Goal: Transaction & Acquisition: Purchase product/service

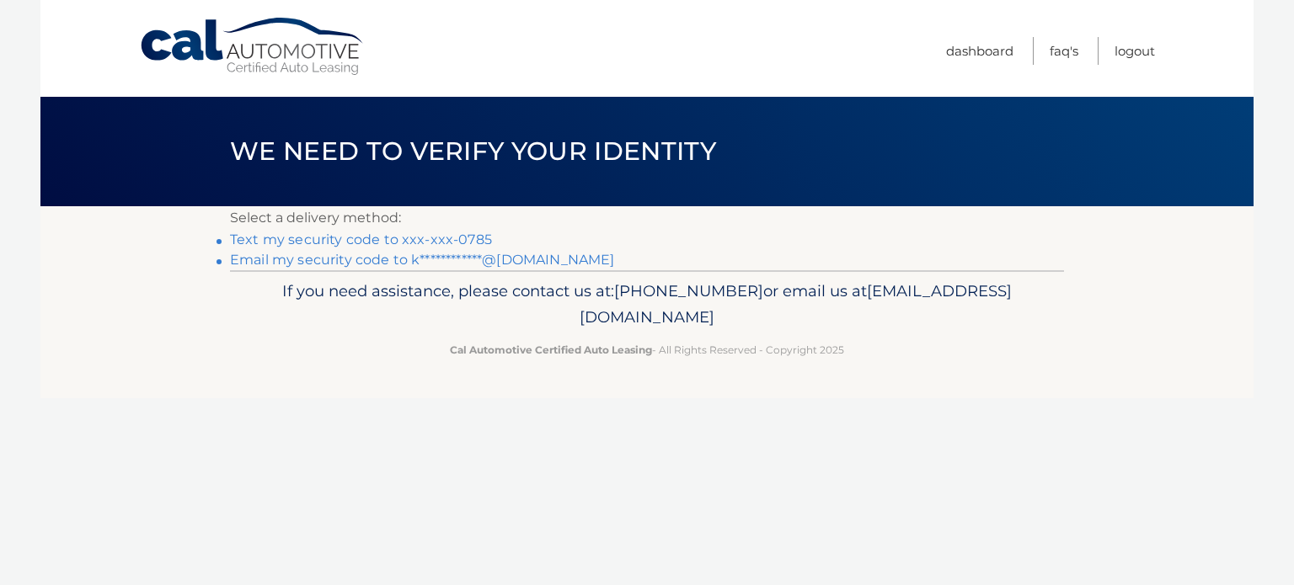
click at [549, 261] on link "**********" at bounding box center [422, 260] width 384 height 16
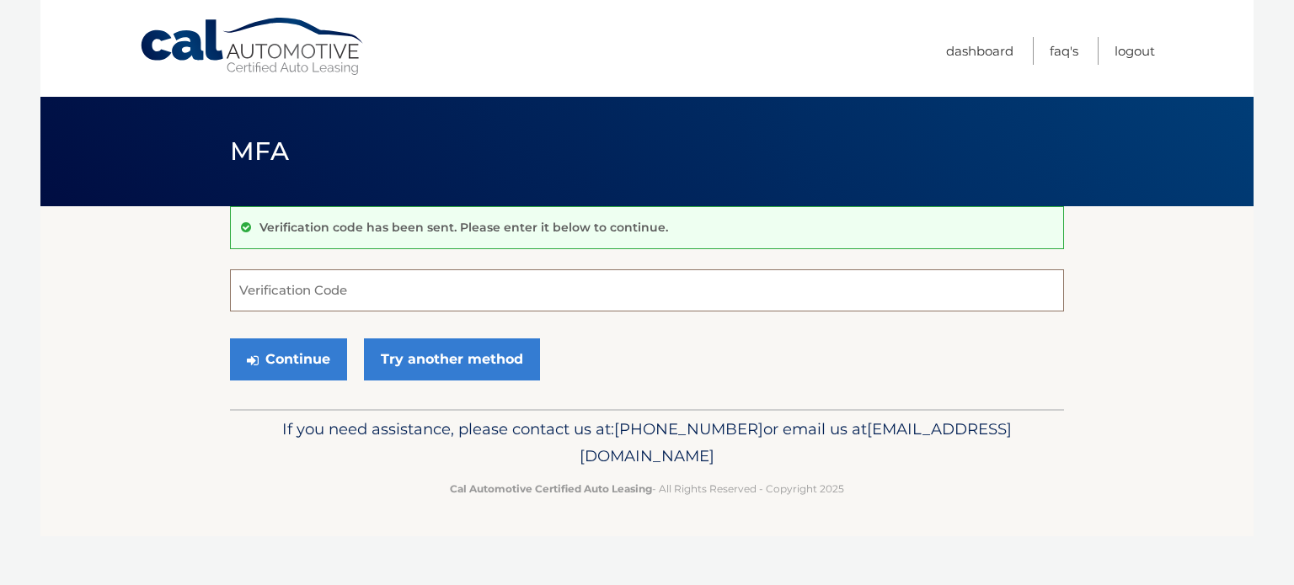
click at [519, 286] on input "Verification Code" at bounding box center [647, 291] width 834 height 42
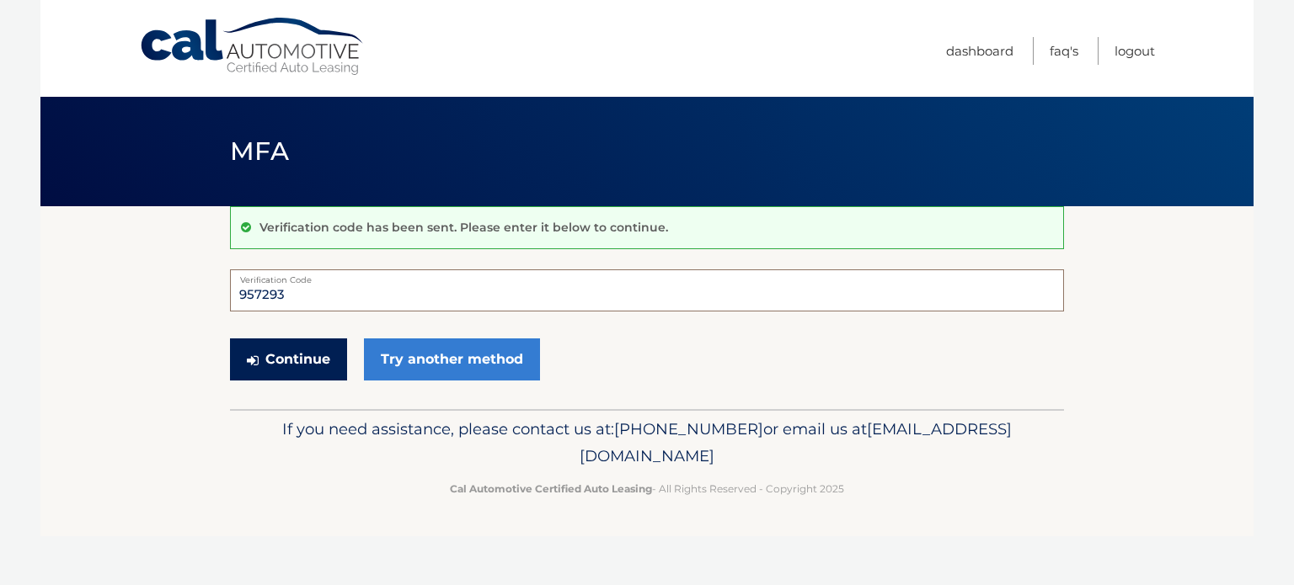
type input "957293"
click at [309, 361] on button "Continue" at bounding box center [288, 360] width 117 height 42
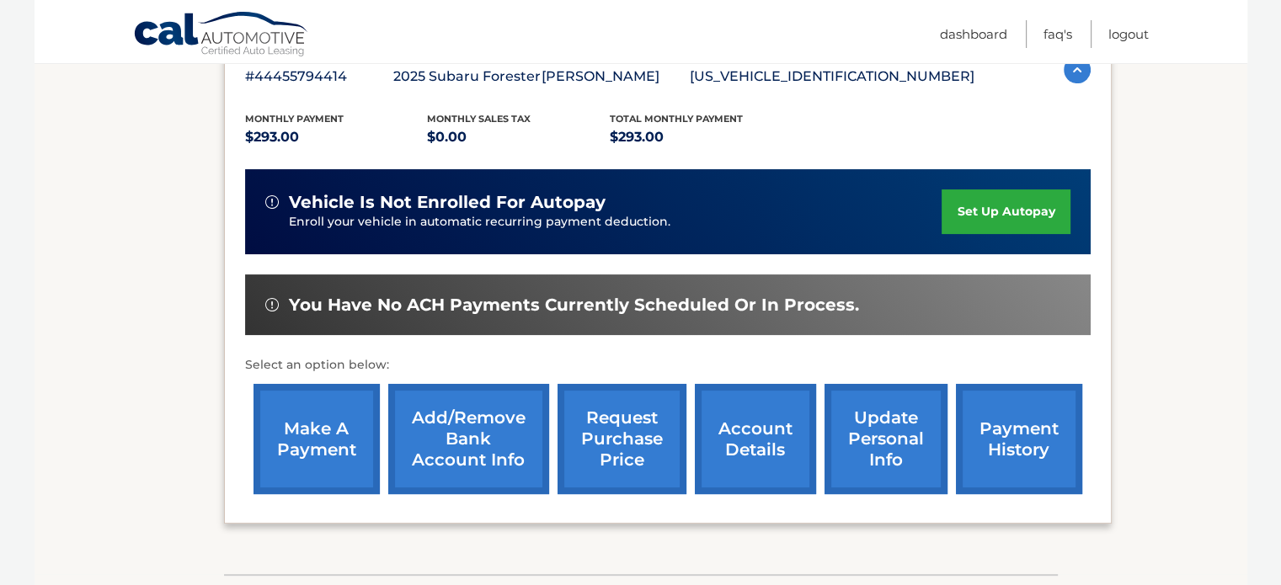
scroll to position [319, 0]
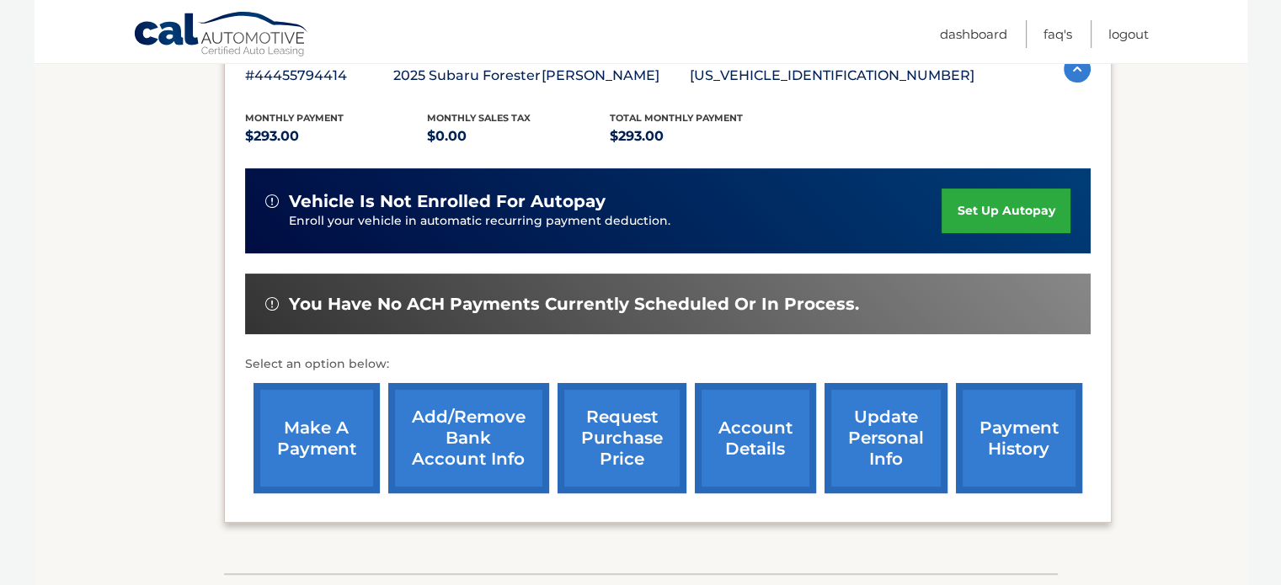
click at [340, 435] on link "make a payment" at bounding box center [317, 438] width 126 height 110
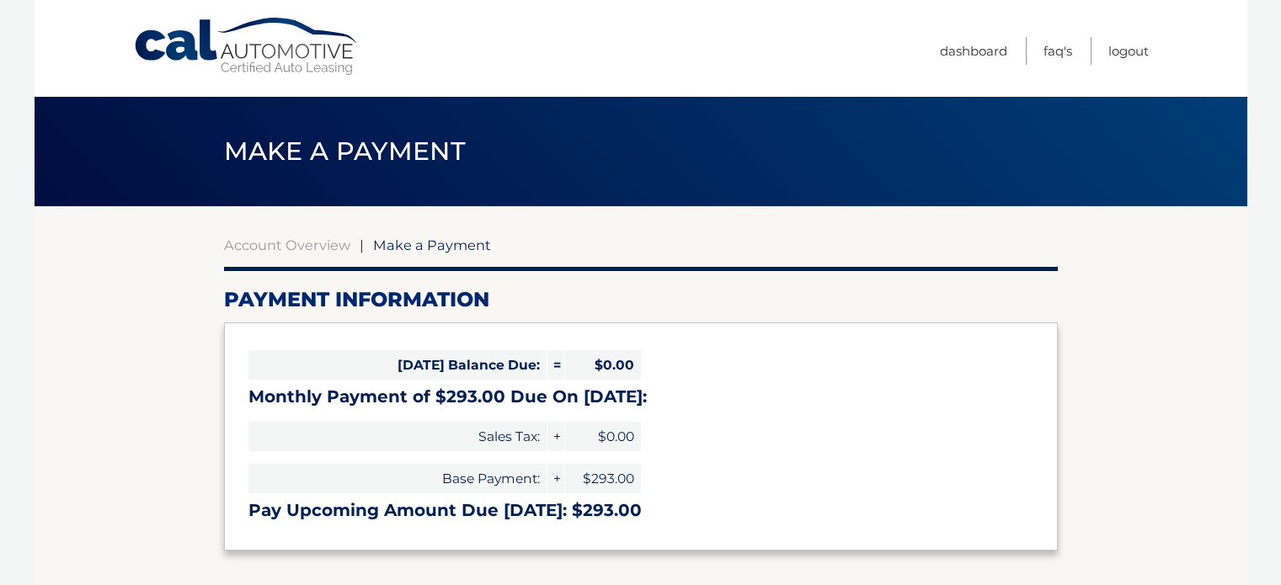
select select "Zjk3OWFkNzAtYTNkNi00YWM2LWFhMDAtZmMzNTJjNTA5ZDE1"
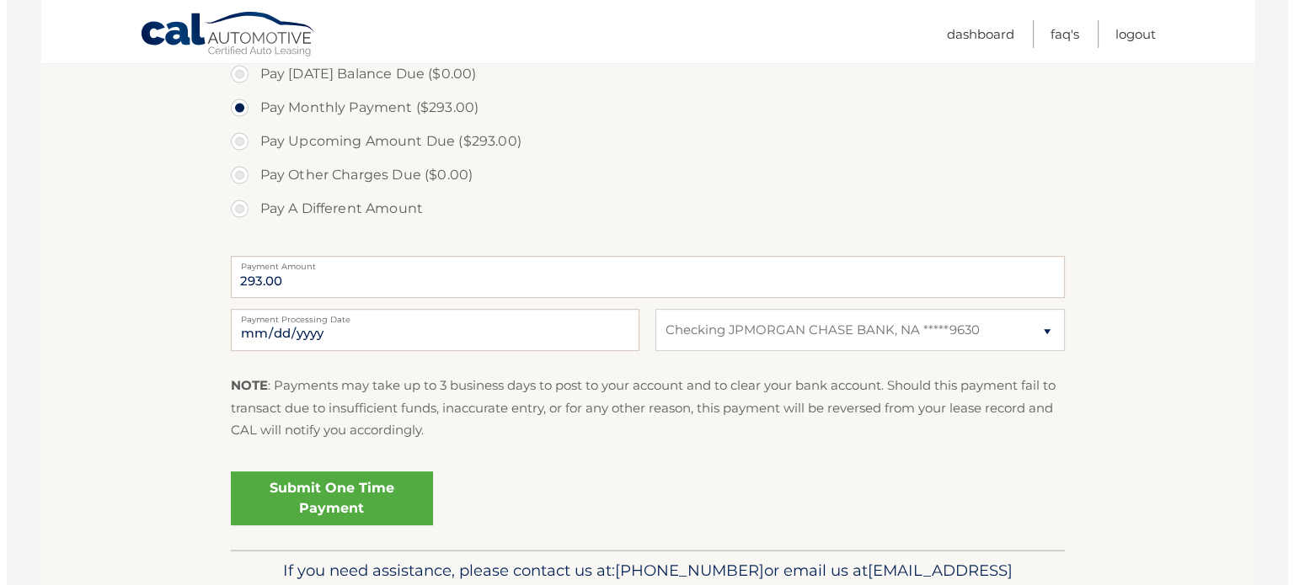
scroll to position [536, 0]
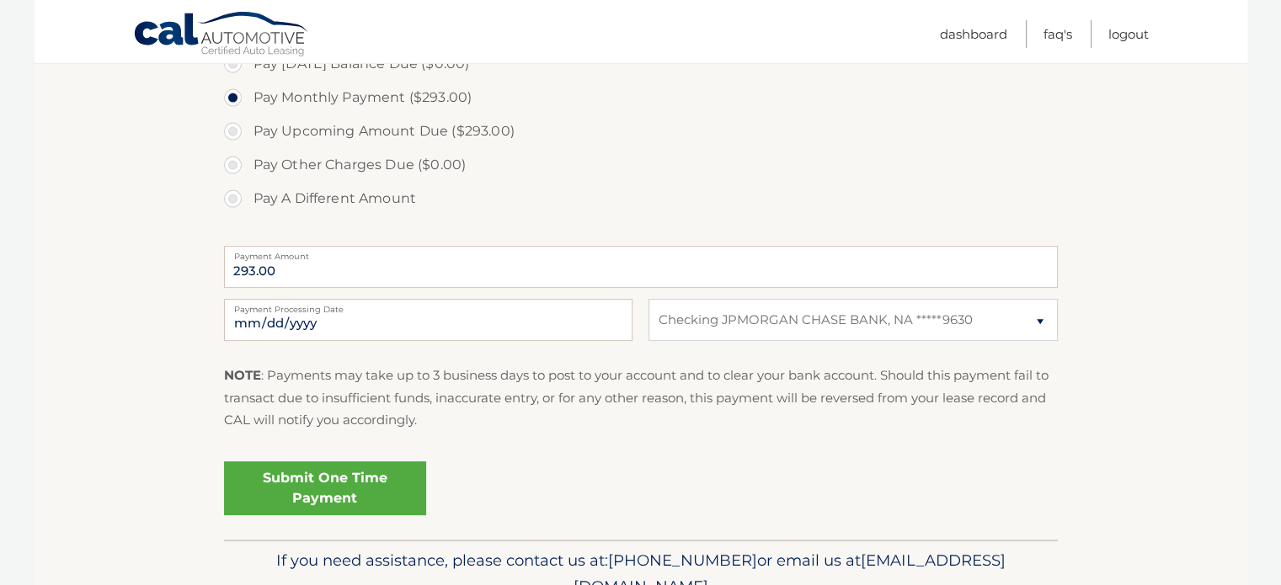
click at [344, 488] on link "Submit One Time Payment" at bounding box center [325, 489] width 202 height 54
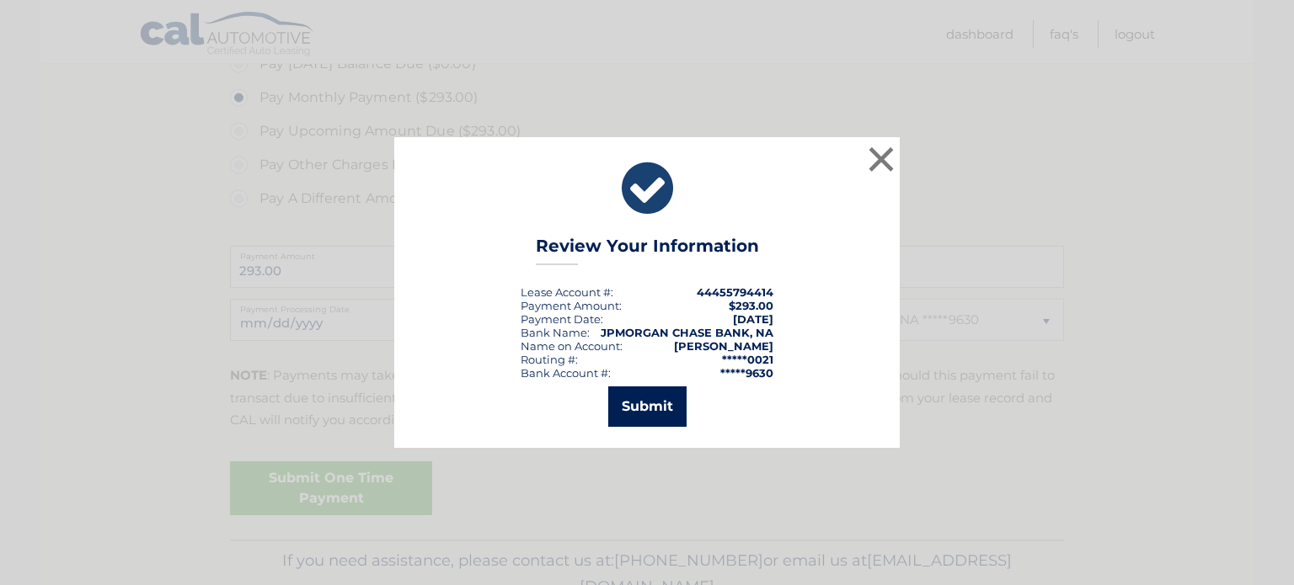
click at [649, 407] on button "Submit" at bounding box center [647, 407] width 78 height 40
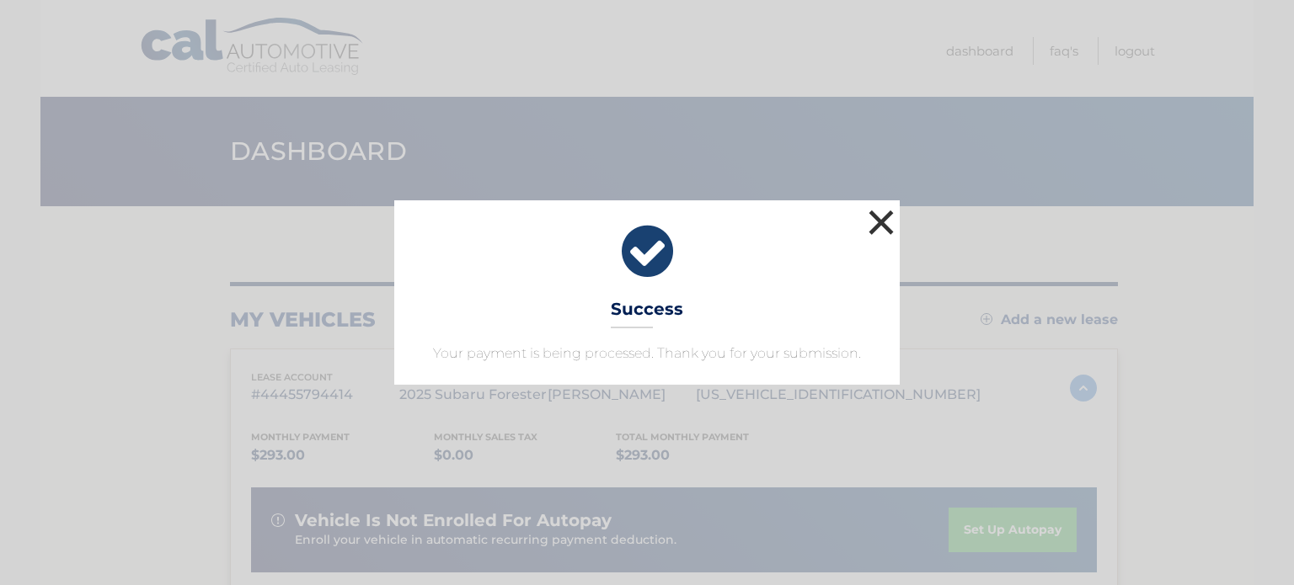
click at [886, 218] on button "×" at bounding box center [881, 223] width 34 height 34
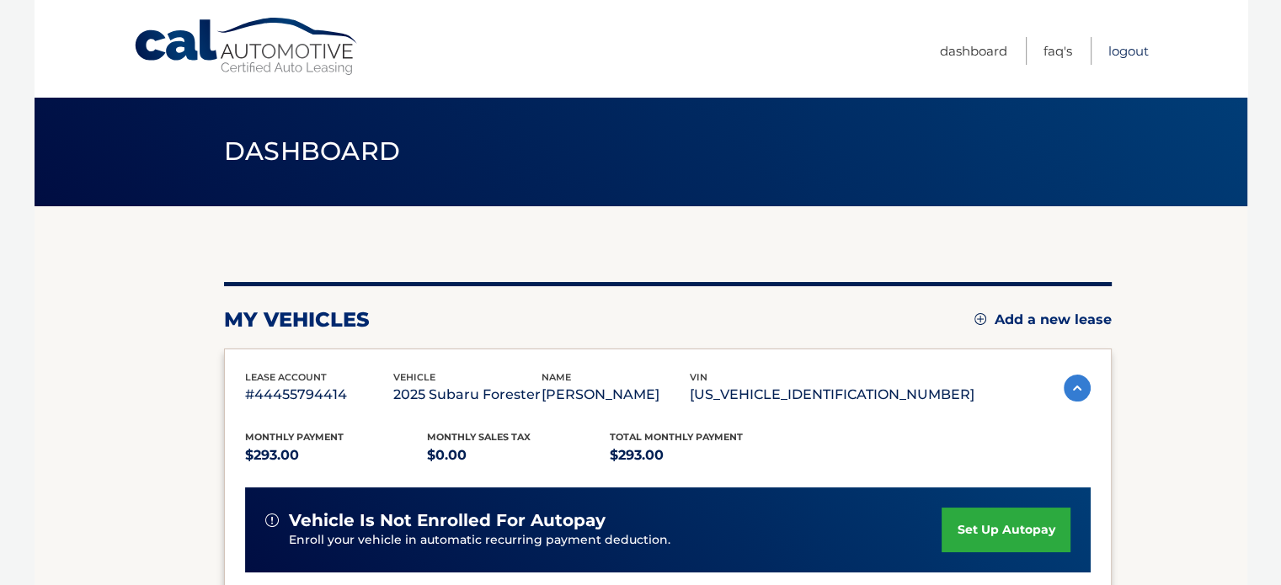
click at [1128, 48] on link "Logout" at bounding box center [1129, 51] width 40 height 28
